Goal: Use online tool/utility: Use online tool/utility

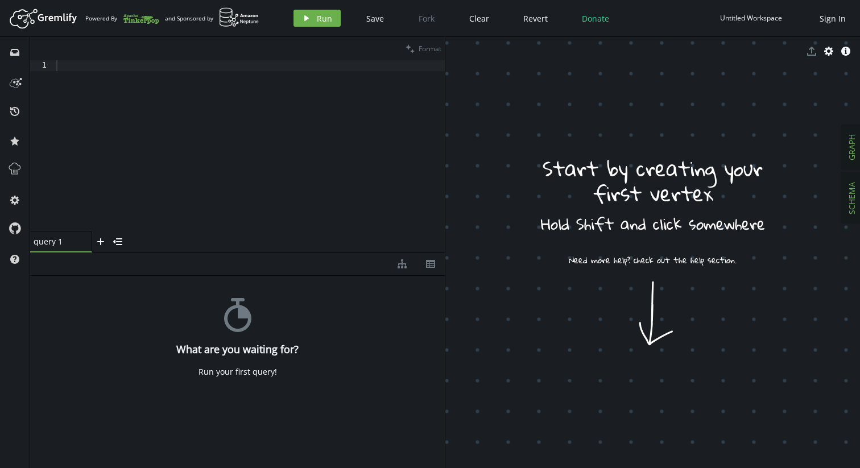
click at [857, 197] on span "SCHEMA" at bounding box center [851, 198] width 11 height 32
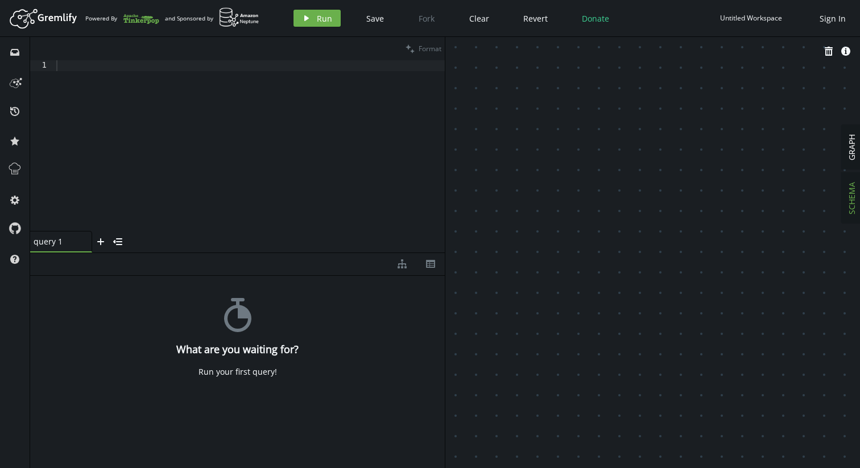
click at [61, 244] on div "query 1" at bounding box center [57, 241] width 46 height 11
click at [85, 133] on div at bounding box center [249, 156] width 391 height 192
type textarea "create database student"
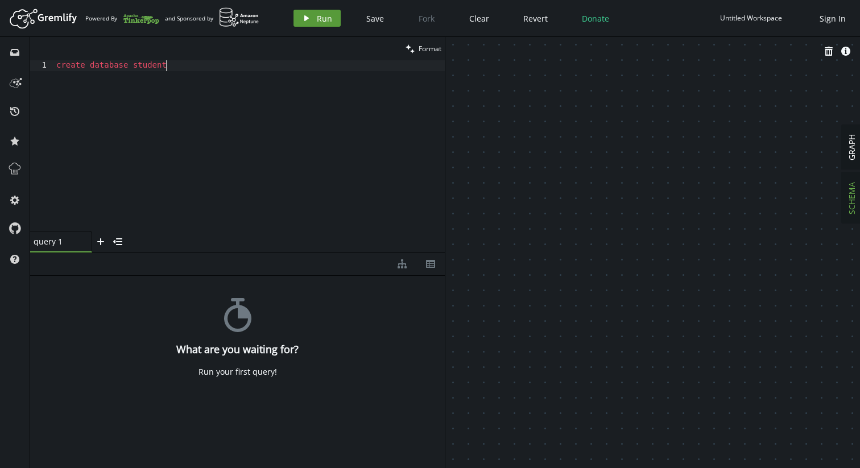
click at [312, 18] on button "play Run" at bounding box center [317, 18] width 47 height 17
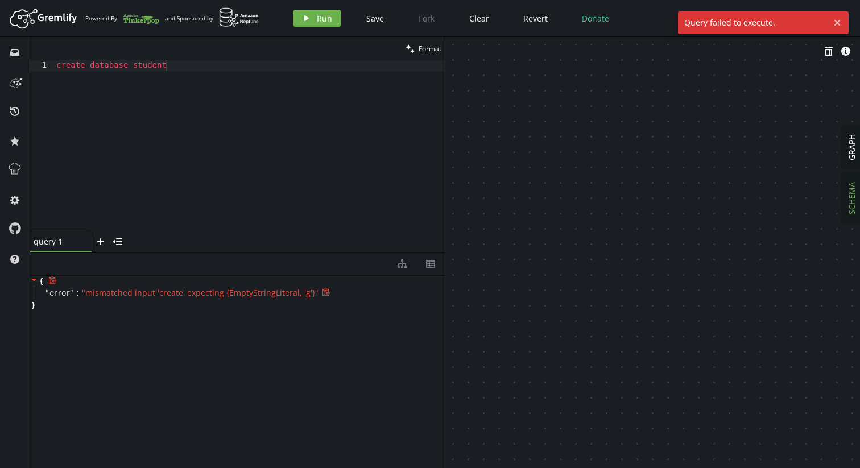
click at [197, 297] on span "" mismatched input 'create' expecting {EmptyStringLiteral, 'g'} "" at bounding box center [200, 292] width 237 height 11
click at [244, 291] on span "" mismatched input 'create' expecting {EmptyStringLiteral, 'g'} "" at bounding box center [200, 292] width 237 height 11
